Goal: Find specific page/section: Locate a particular part of the current website

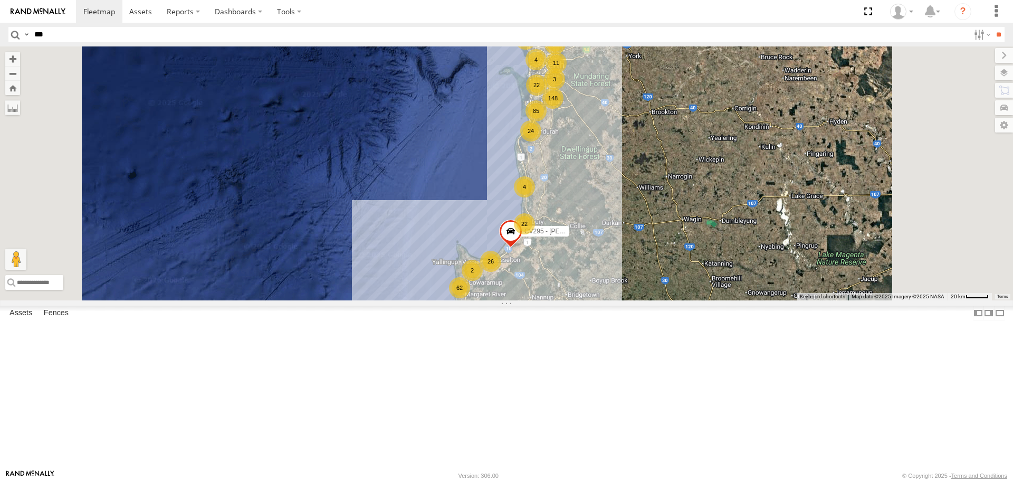
type input "***"
click at [993, 27] on input "**" at bounding box center [999, 34] width 12 height 15
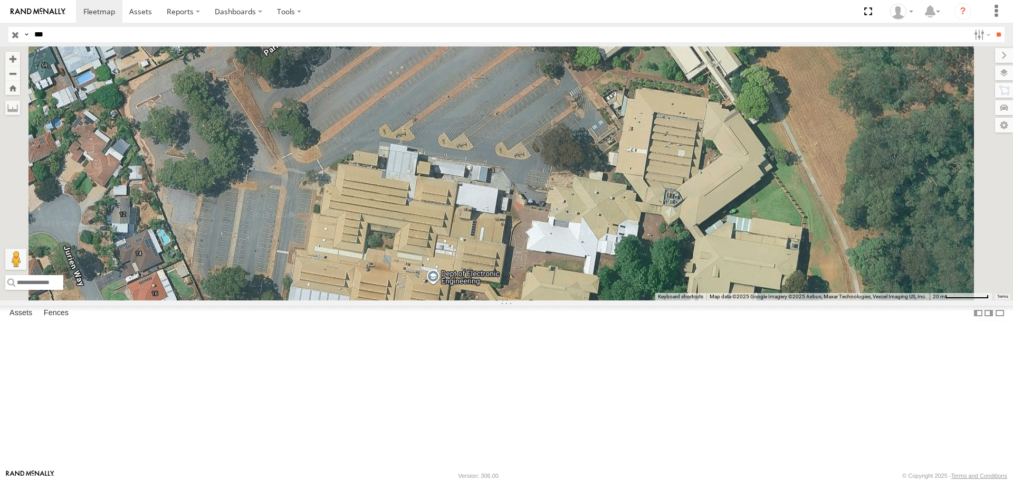
drag, startPoint x: 594, startPoint y: 162, endPoint x: 595, endPoint y: 222, distance: 60.2
click at [595, 222] on div "CV254 - [PERSON_NAME]" at bounding box center [506, 172] width 1013 height 253
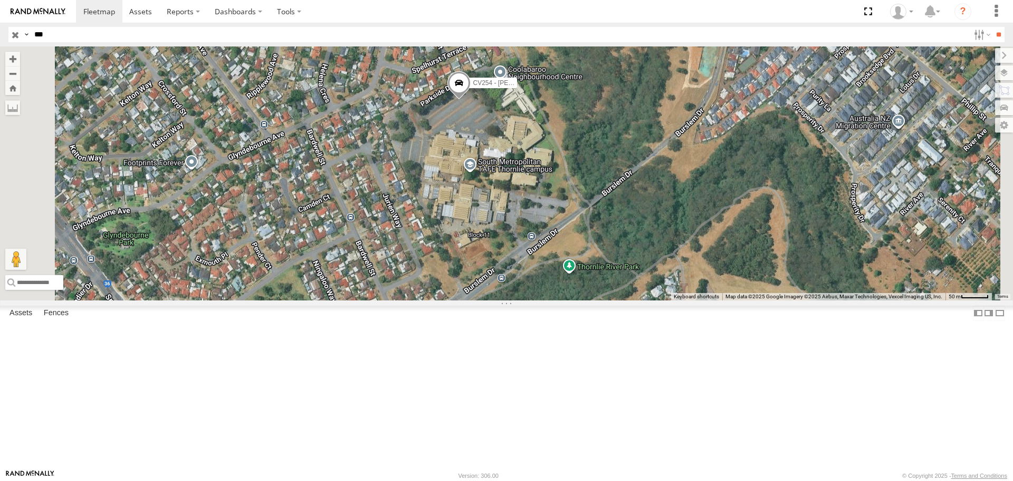
drag, startPoint x: 639, startPoint y: 330, endPoint x: 632, endPoint y: 289, distance: 41.7
click at [632, 289] on div "CV254 - [PERSON_NAME]" at bounding box center [506, 172] width 1013 height 253
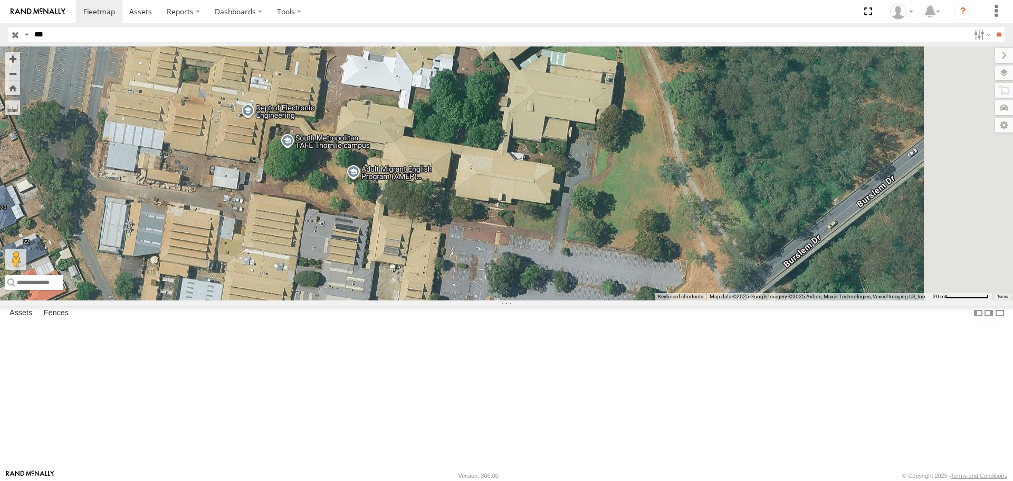
drag, startPoint x: 684, startPoint y: 236, endPoint x: 653, endPoint y: 399, distance: 164.8
click at [652, 300] on div "CV254 - [PERSON_NAME]" at bounding box center [506, 172] width 1013 height 253
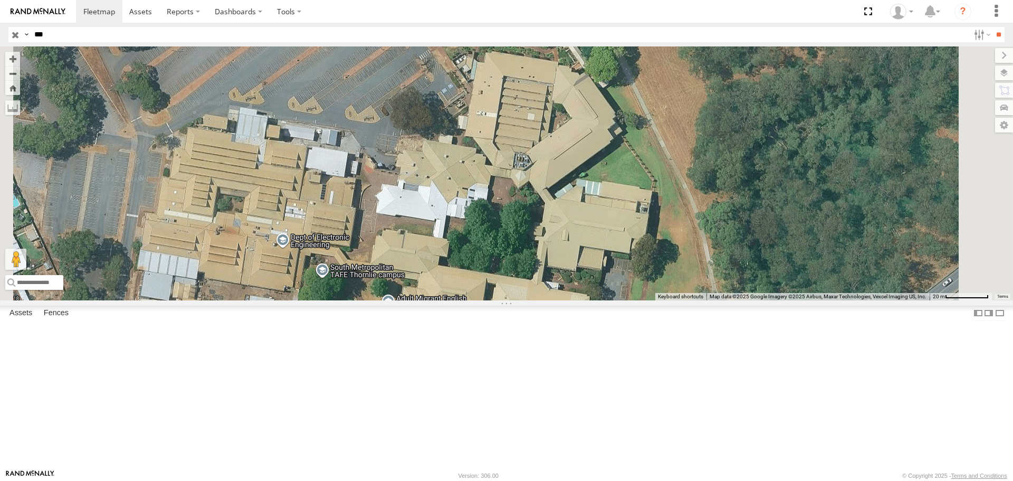
drag, startPoint x: 543, startPoint y: 234, endPoint x: 619, endPoint y: 328, distance: 120.4
click at [619, 300] on div "CV254 - [PERSON_NAME]" at bounding box center [506, 172] width 1013 height 253
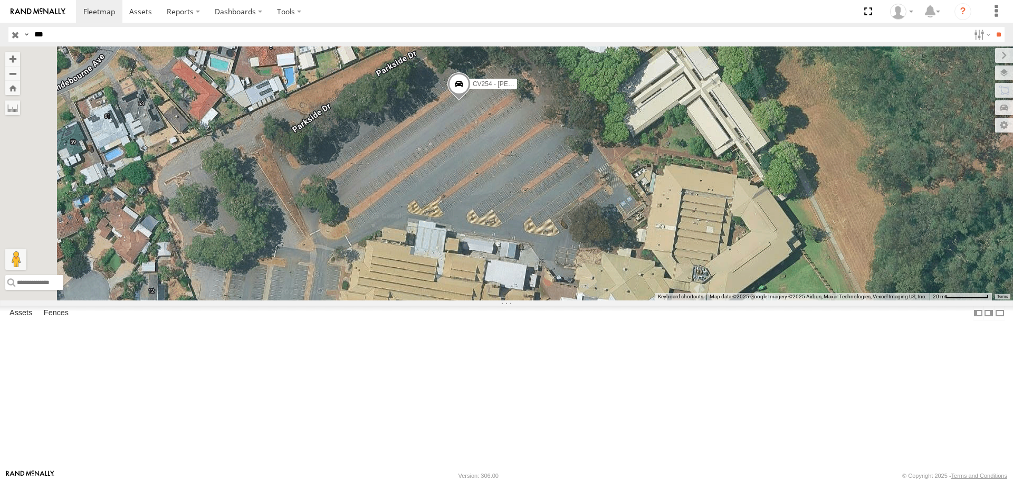
drag, startPoint x: 556, startPoint y: 234, endPoint x: 637, endPoint y: 267, distance: 86.6
click at [637, 267] on div "CV254 - [PERSON_NAME]" at bounding box center [506, 172] width 1013 height 253
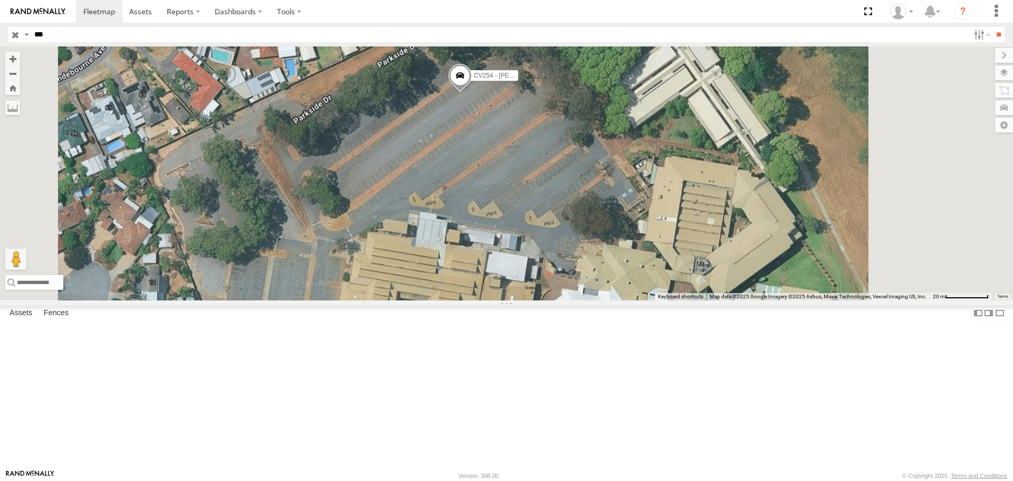
drag, startPoint x: 651, startPoint y: 310, endPoint x: 552, endPoint y: 141, distance: 196.6
click at [558, 156] on div "CV254 - [PERSON_NAME]" at bounding box center [506, 172] width 1013 height 253
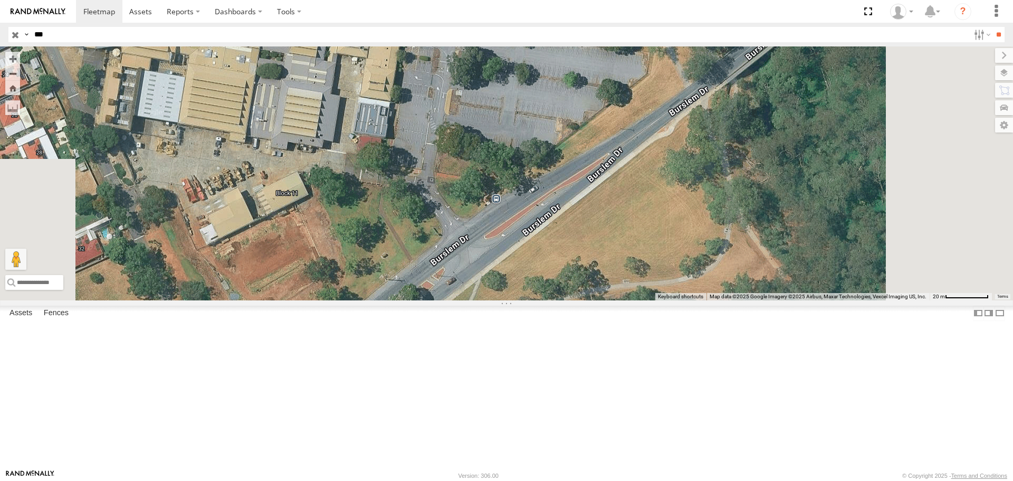
drag, startPoint x: 589, startPoint y: 254, endPoint x: 593, endPoint y: 204, distance: 50.3
click at [593, 204] on div "CV254 - [PERSON_NAME]" at bounding box center [506, 172] width 1013 height 253
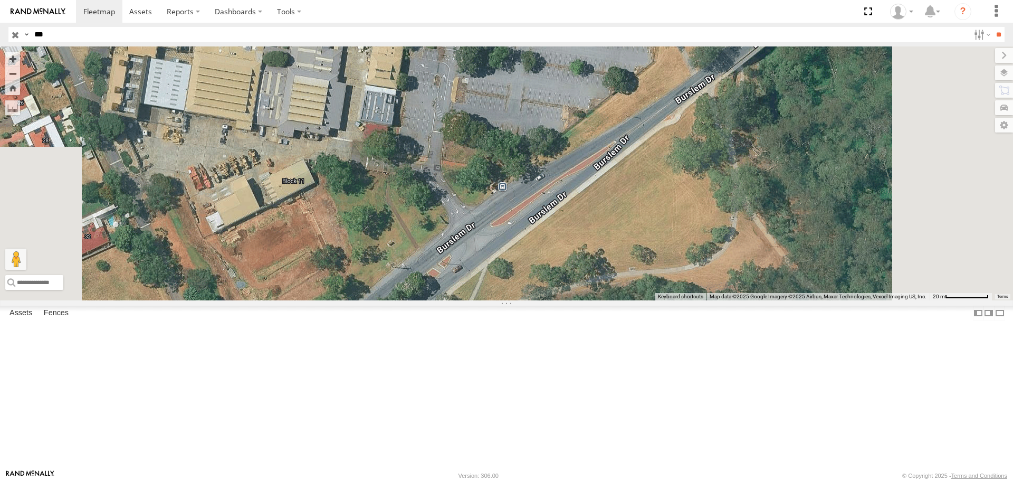
drag, startPoint x: 441, startPoint y: 164, endPoint x: 508, endPoint y: 309, distance: 160.6
click at [508, 300] on div "CV254 - [PERSON_NAME]" at bounding box center [506, 172] width 1013 height 253
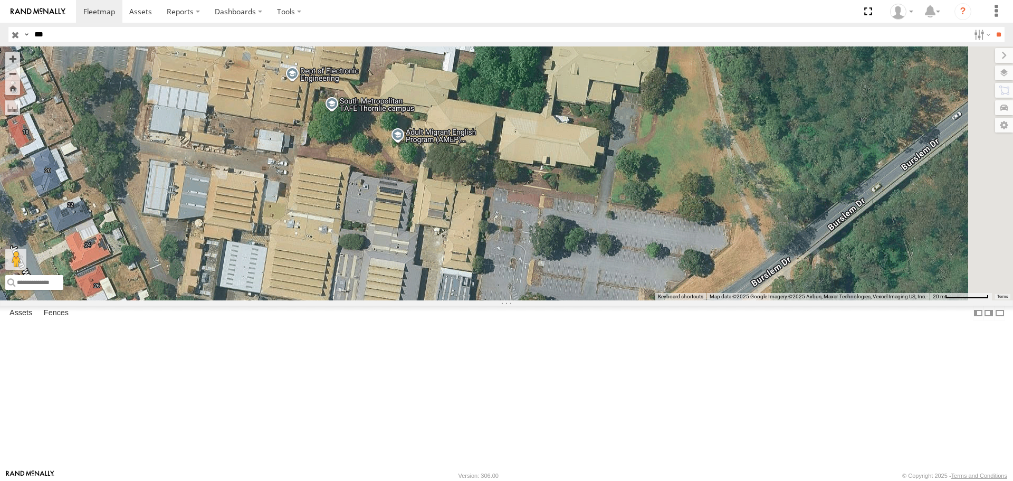
drag, startPoint x: 508, startPoint y: 332, endPoint x: 572, endPoint y: 418, distance: 106.7
click at [571, 300] on div "CV254 - [PERSON_NAME]" at bounding box center [506, 172] width 1013 height 253
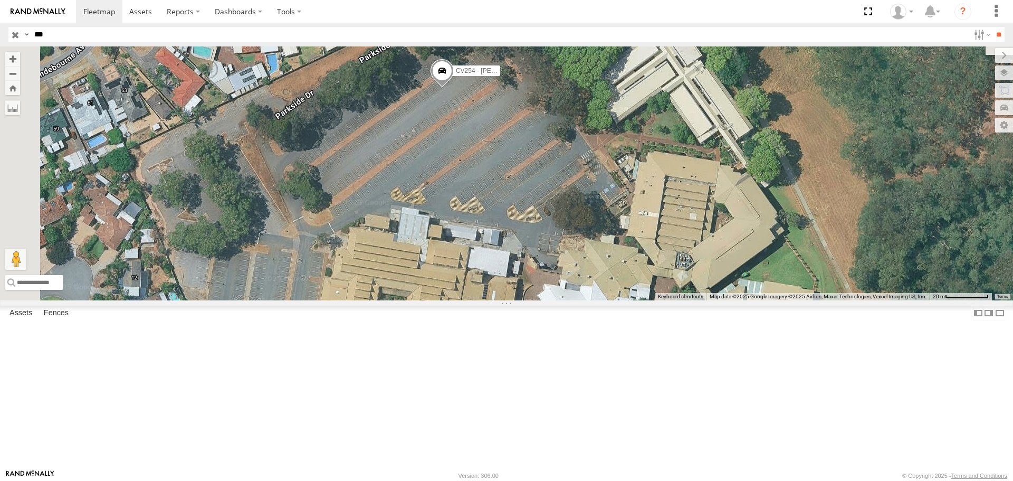
drag, startPoint x: 483, startPoint y: 273, endPoint x: 538, endPoint y: 407, distance: 144.9
click at [538, 300] on div "CV254 - [PERSON_NAME]" at bounding box center [506, 172] width 1013 height 253
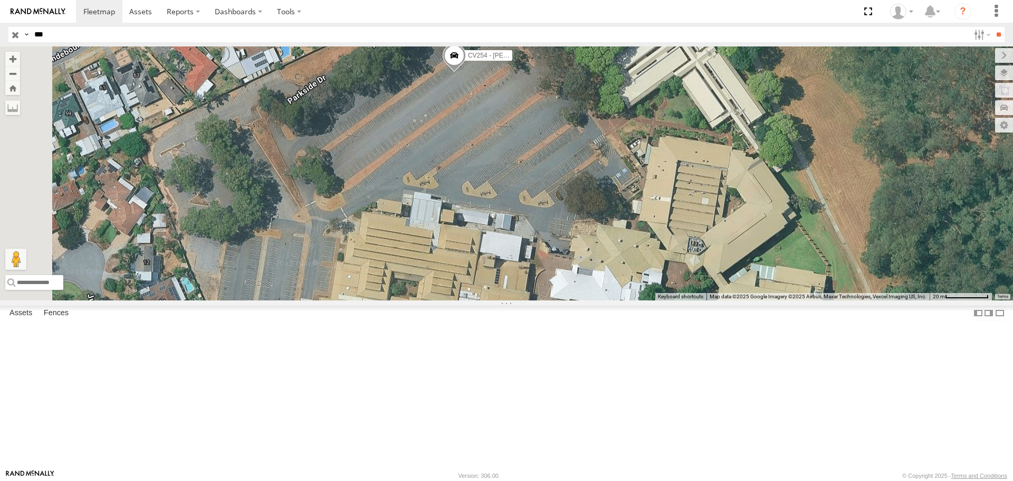
drag, startPoint x: 510, startPoint y: 348, endPoint x: 515, endPoint y: 352, distance: 6.4
click at [515, 300] on div "CV254 - [PERSON_NAME]" at bounding box center [506, 172] width 1013 height 253
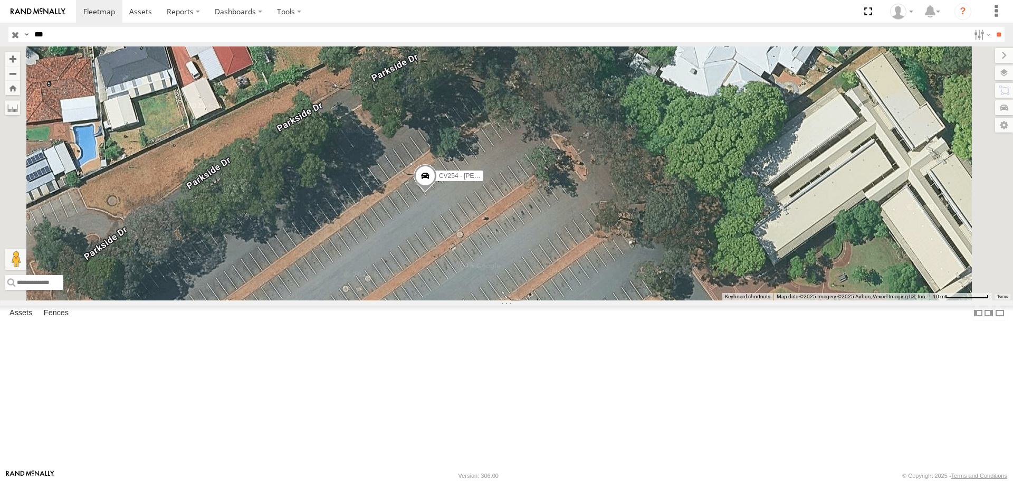
drag, startPoint x: 585, startPoint y: 175, endPoint x: 837, endPoint y: 156, distance: 251.9
click at [828, 157] on div "CV254 - [PERSON_NAME]" at bounding box center [506, 172] width 1013 height 253
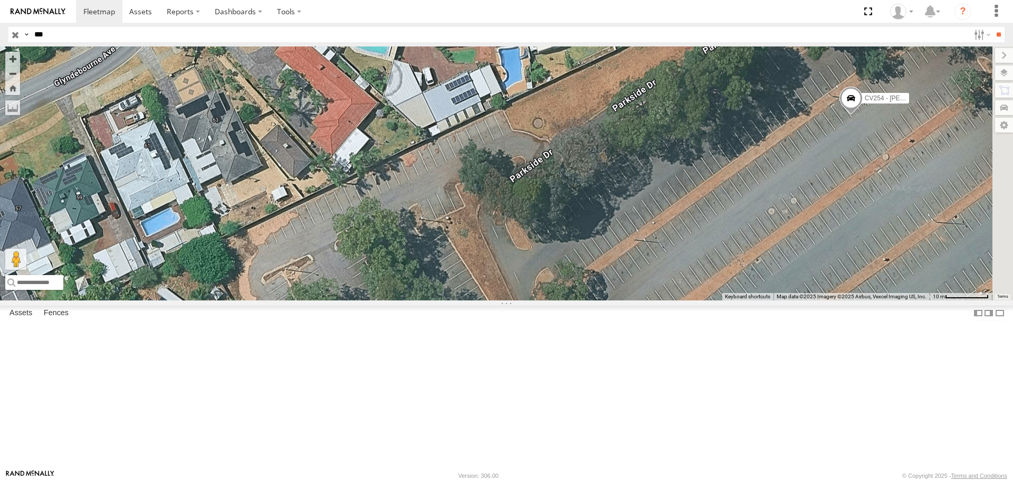
drag, startPoint x: 769, startPoint y: 270, endPoint x: 498, endPoint y: 324, distance: 276.1
click at [504, 300] on div "CV254 - [PERSON_NAME]" at bounding box center [506, 172] width 1013 height 253
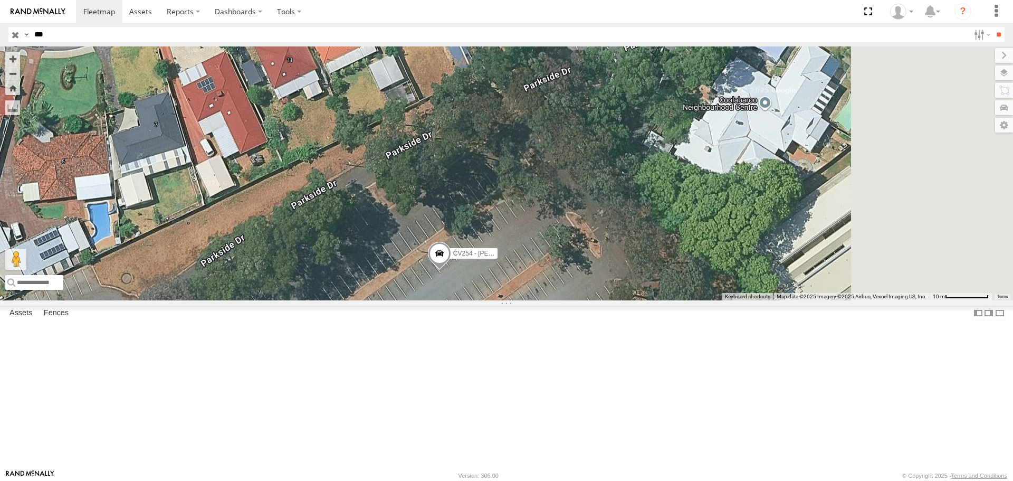
drag, startPoint x: 686, startPoint y: 261, endPoint x: 410, endPoint y: 351, distance: 290.3
click at [410, 300] on div "CV254 - [PERSON_NAME]" at bounding box center [506, 172] width 1013 height 253
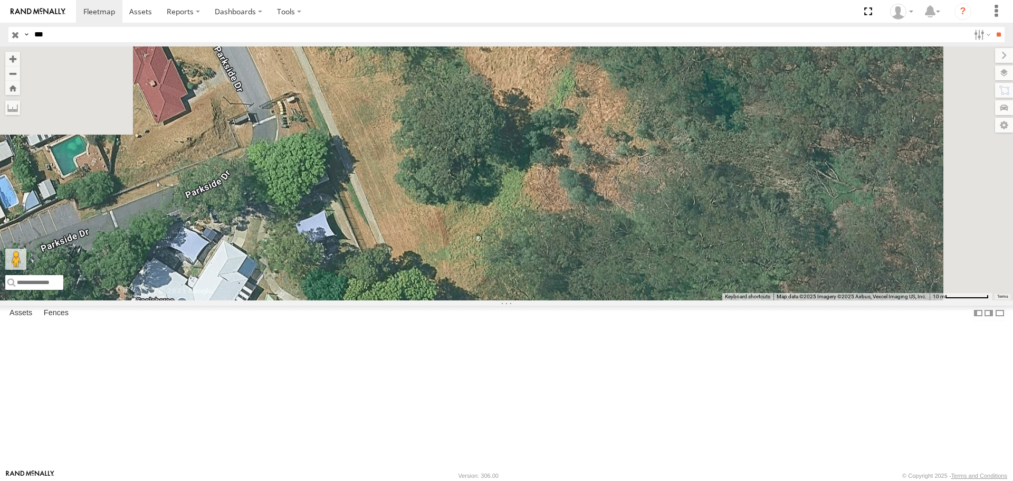
drag, startPoint x: 482, startPoint y: 315, endPoint x: 475, endPoint y: 321, distance: 9.4
click at [475, 300] on div "CV254 - [PERSON_NAME]" at bounding box center [506, 172] width 1013 height 253
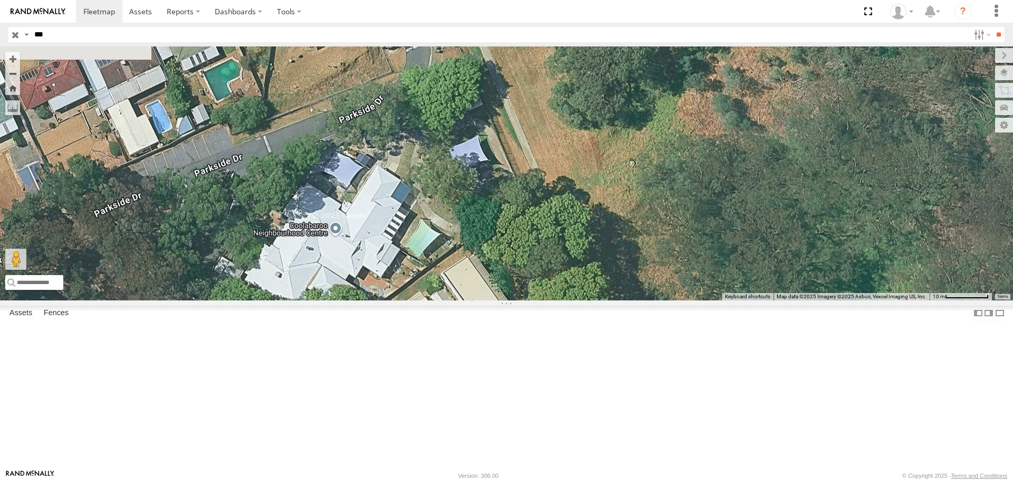
drag, startPoint x: 346, startPoint y: 375, endPoint x: 501, endPoint y: 300, distance: 172.6
click at [501, 300] on div "CV254 - [PERSON_NAME]" at bounding box center [506, 172] width 1013 height 253
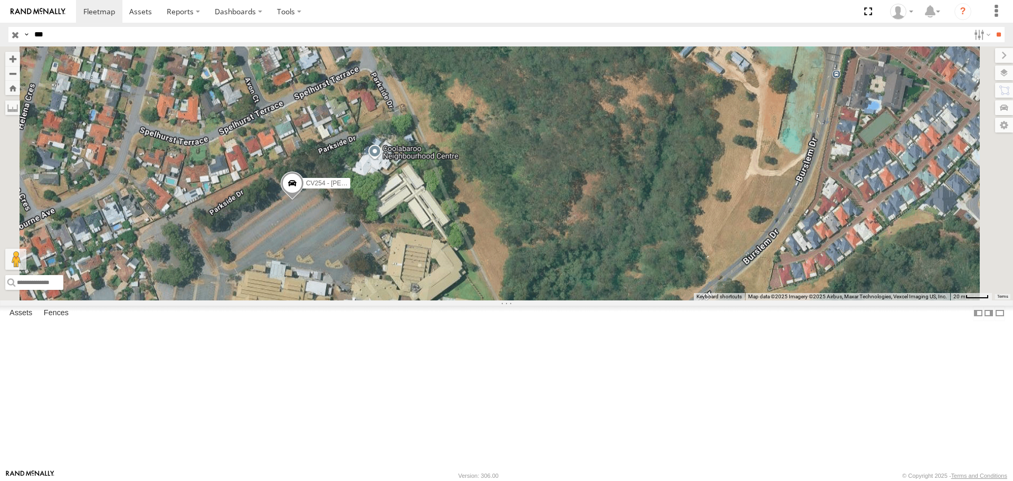
drag, startPoint x: 523, startPoint y: 373, endPoint x: 526, endPoint y: 239, distance: 134.1
click at [524, 254] on div "CV254 - [PERSON_NAME]" at bounding box center [506, 172] width 1013 height 253
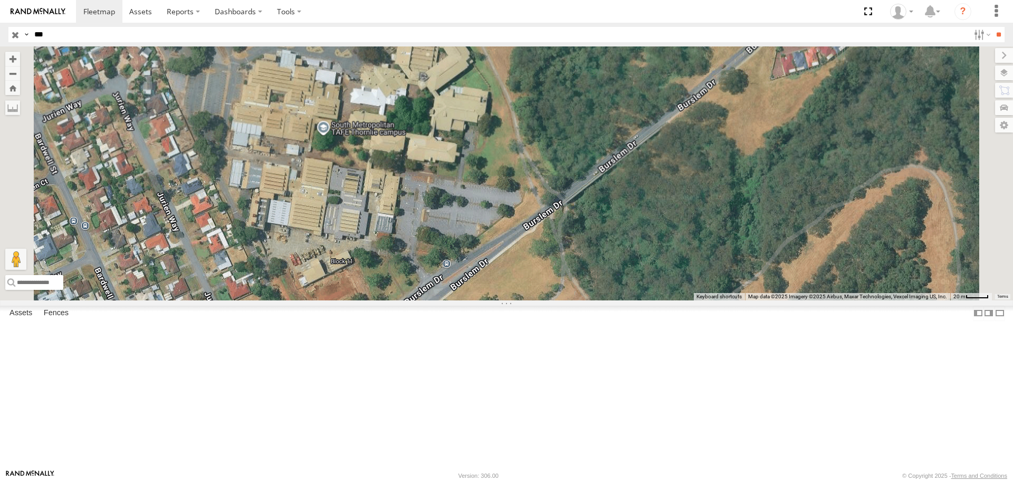
drag, startPoint x: 542, startPoint y: 324, endPoint x: 545, endPoint y: 273, distance: 51.3
click at [545, 273] on div "CV254 - [PERSON_NAME]" at bounding box center [506, 172] width 1013 height 253
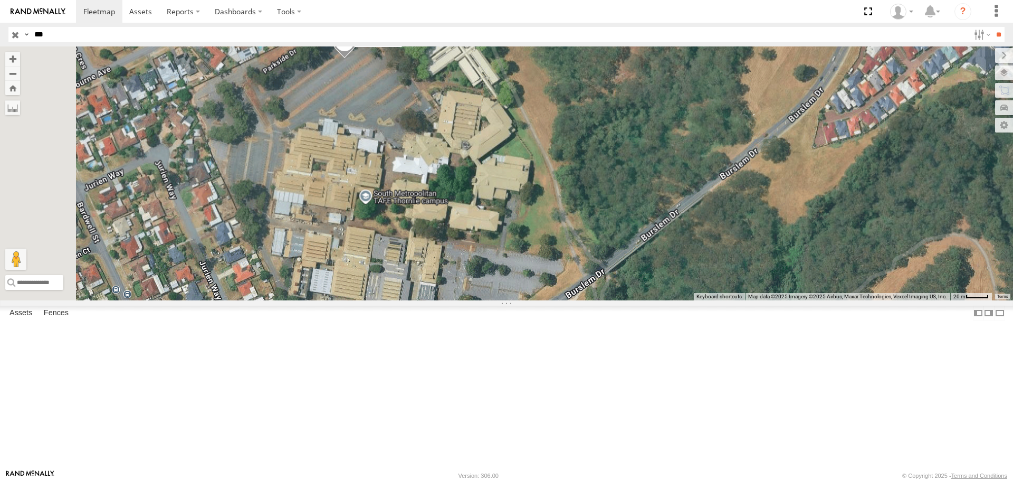
drag, startPoint x: 552, startPoint y: 262, endPoint x: 613, endPoint y: 376, distance: 129.4
click at [612, 300] on div "CV254 - [PERSON_NAME]" at bounding box center [506, 172] width 1013 height 253
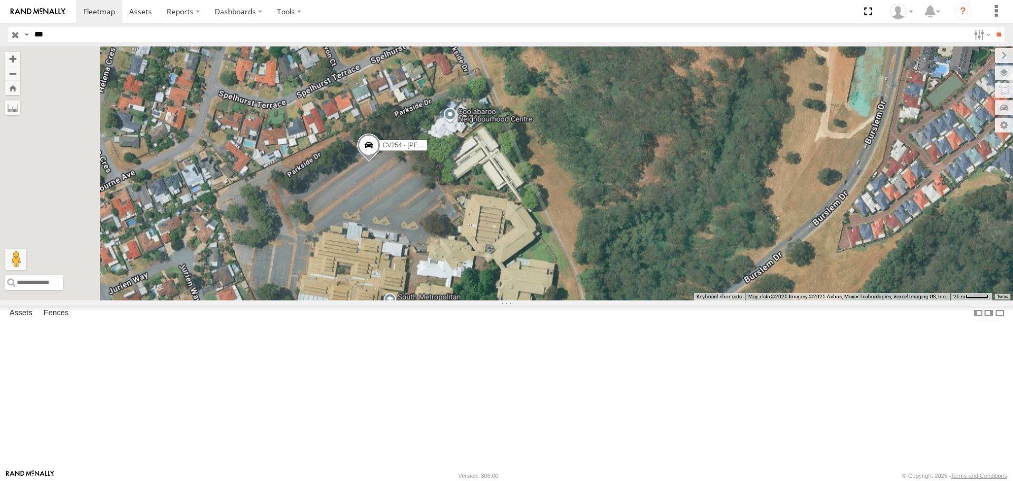
drag, startPoint x: 548, startPoint y: 303, endPoint x: 549, endPoint y: 363, distance: 60.2
click at [553, 300] on div "CV254 - [PERSON_NAME]" at bounding box center [506, 172] width 1013 height 253
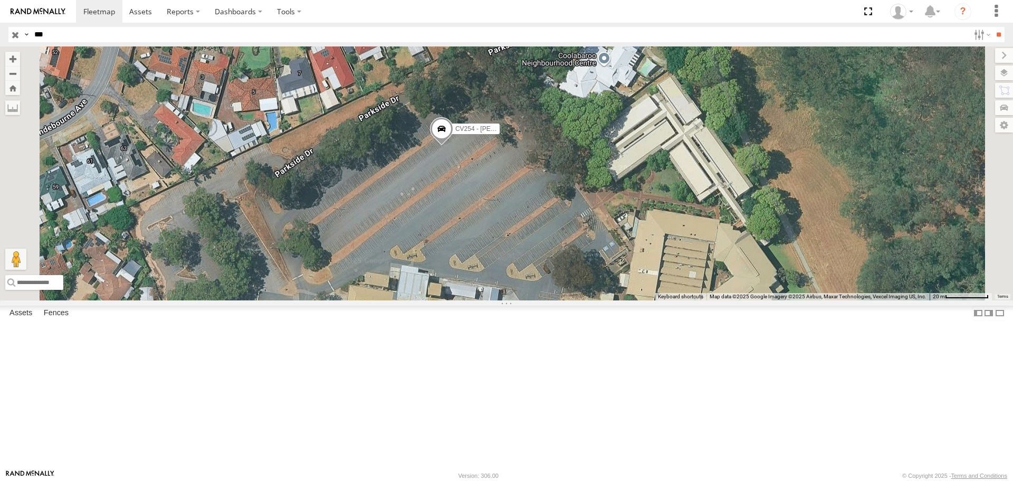
drag, startPoint x: 540, startPoint y: 358, endPoint x: 597, endPoint y: 283, distance: 94.3
click at [597, 283] on div "CV254 - [PERSON_NAME]" at bounding box center [506, 172] width 1013 height 253
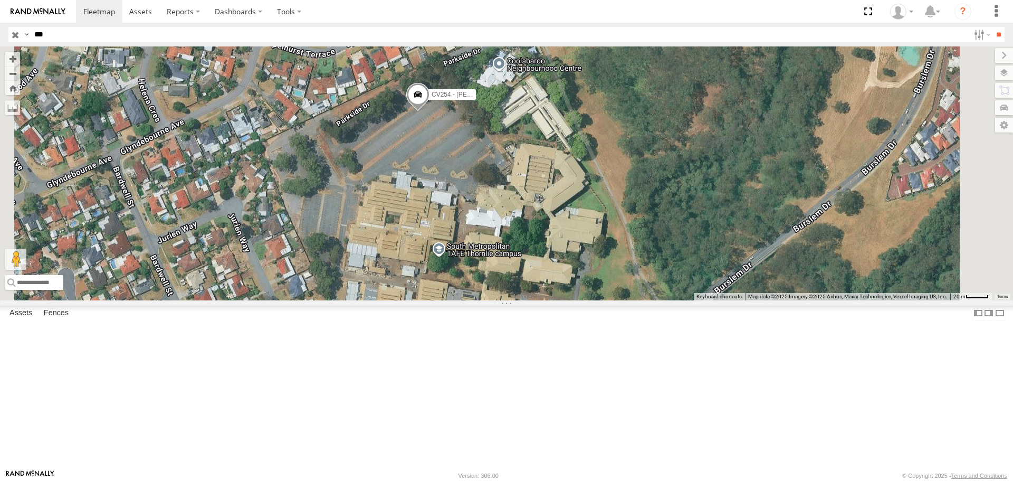
drag, startPoint x: 595, startPoint y: 342, endPoint x: 562, endPoint y: 270, distance: 79.6
click at [562, 270] on div "CV254 - [PERSON_NAME]" at bounding box center [506, 172] width 1013 height 253
